Goal: Transaction & Acquisition: Purchase product/service

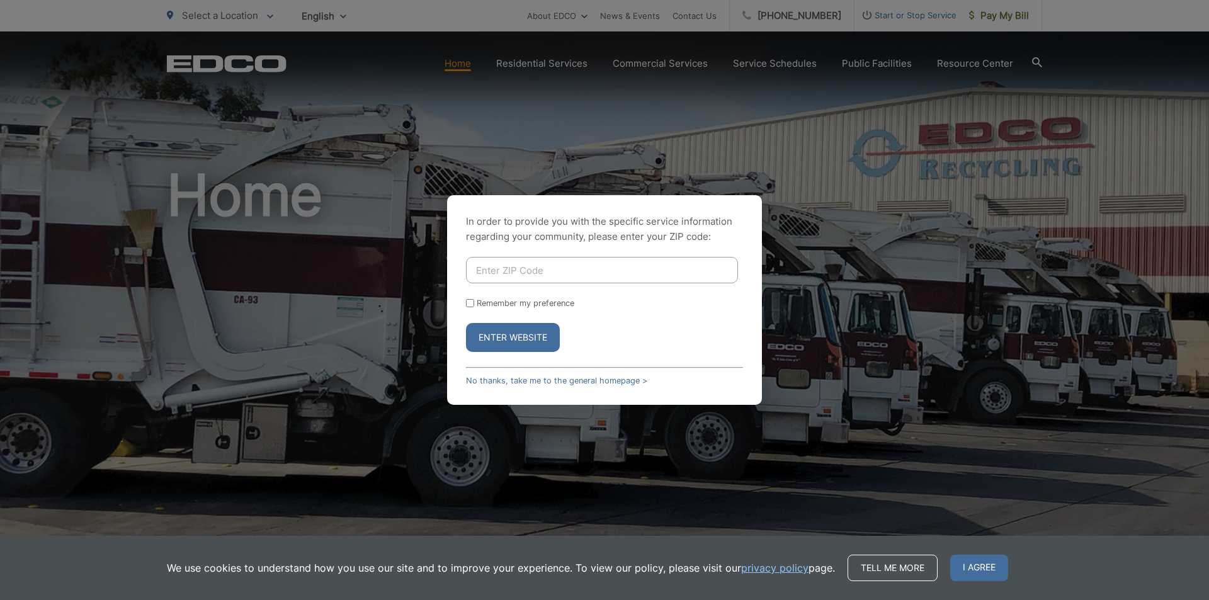
drag, startPoint x: 0, startPoint y: 0, endPoint x: 316, endPoint y: 249, distance: 402.3
click at [256, 275] on div "In order to provide you with the specific service information regarding your co…" at bounding box center [604, 300] width 1209 height 600
click at [506, 261] on input "Enter ZIP Code" at bounding box center [602, 270] width 272 height 26
type input "92021"
click at [515, 345] on button "Enter Website" at bounding box center [513, 337] width 94 height 29
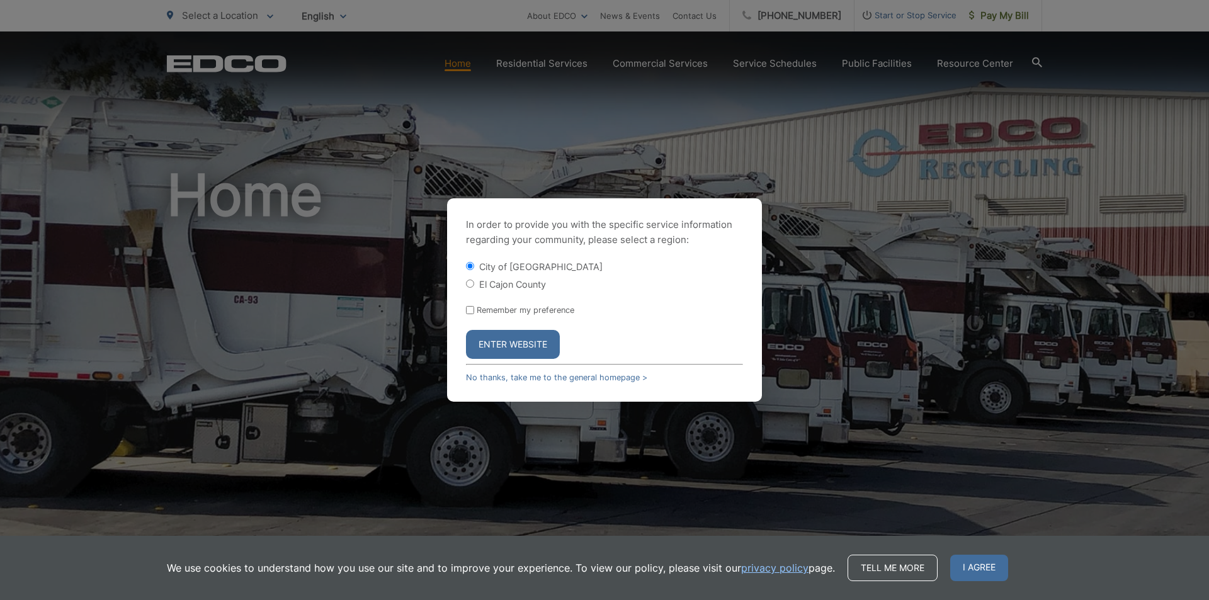
click at [519, 341] on button "Enter Website" at bounding box center [513, 344] width 94 height 29
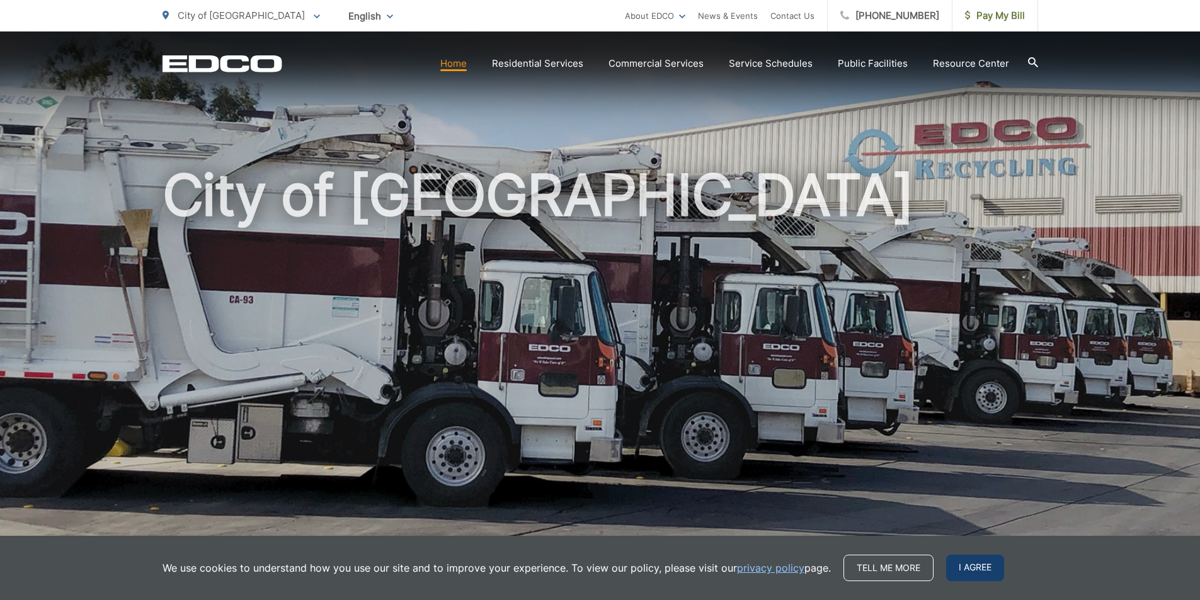
click at [981, 566] on span "I agree" at bounding box center [975, 568] width 58 height 26
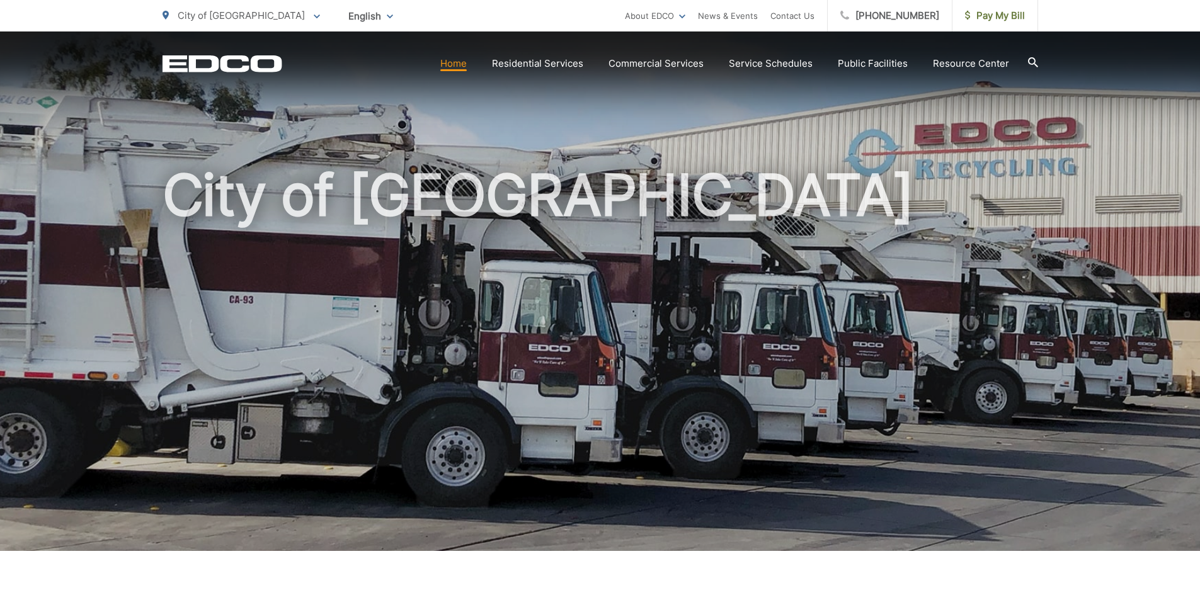
click at [455, 61] on link "Home" at bounding box center [453, 63] width 26 height 15
click at [999, 19] on span "Pay My Bill" at bounding box center [995, 15] width 60 height 15
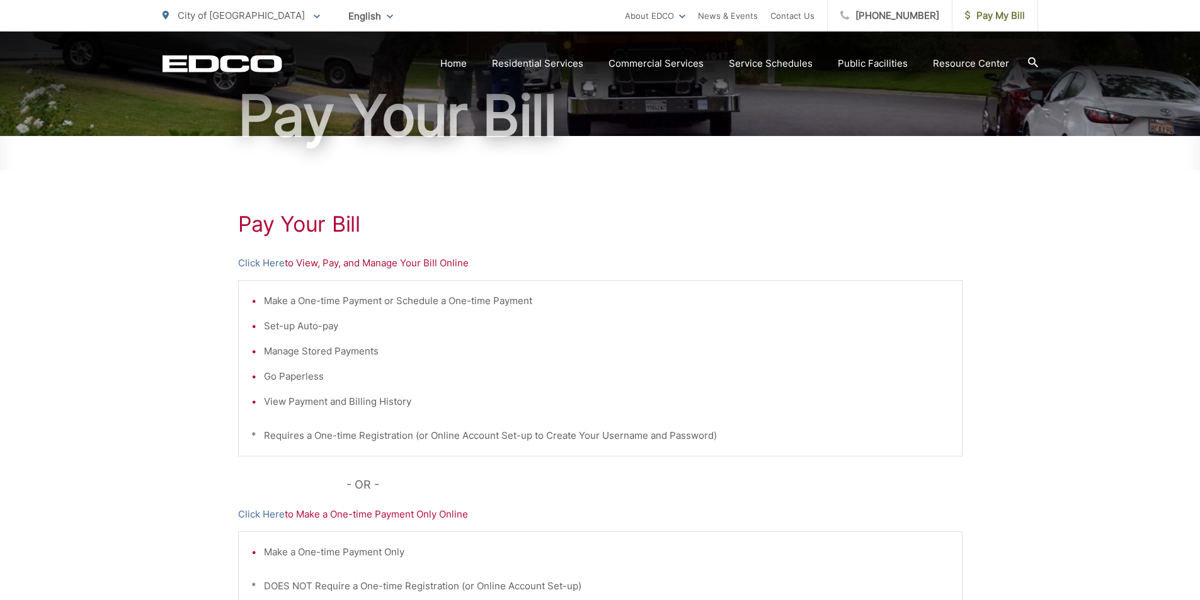
scroll to position [126, 0]
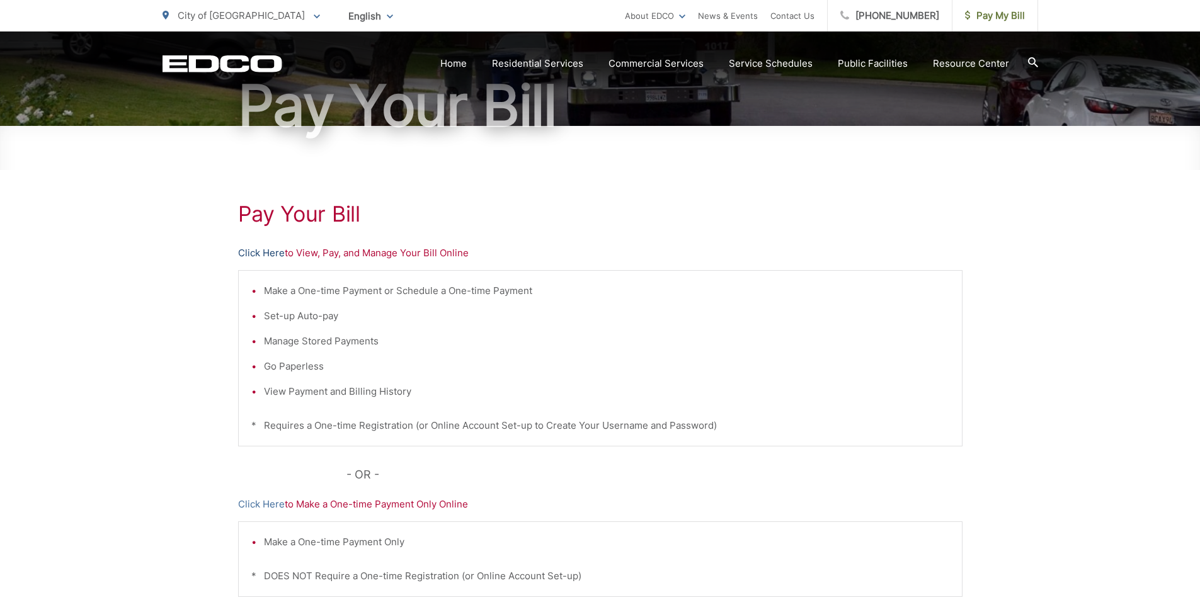
click at [251, 254] on link "Click Here" at bounding box center [261, 253] width 47 height 15
